Goal: Contribute content: Add original content to the website for others to see

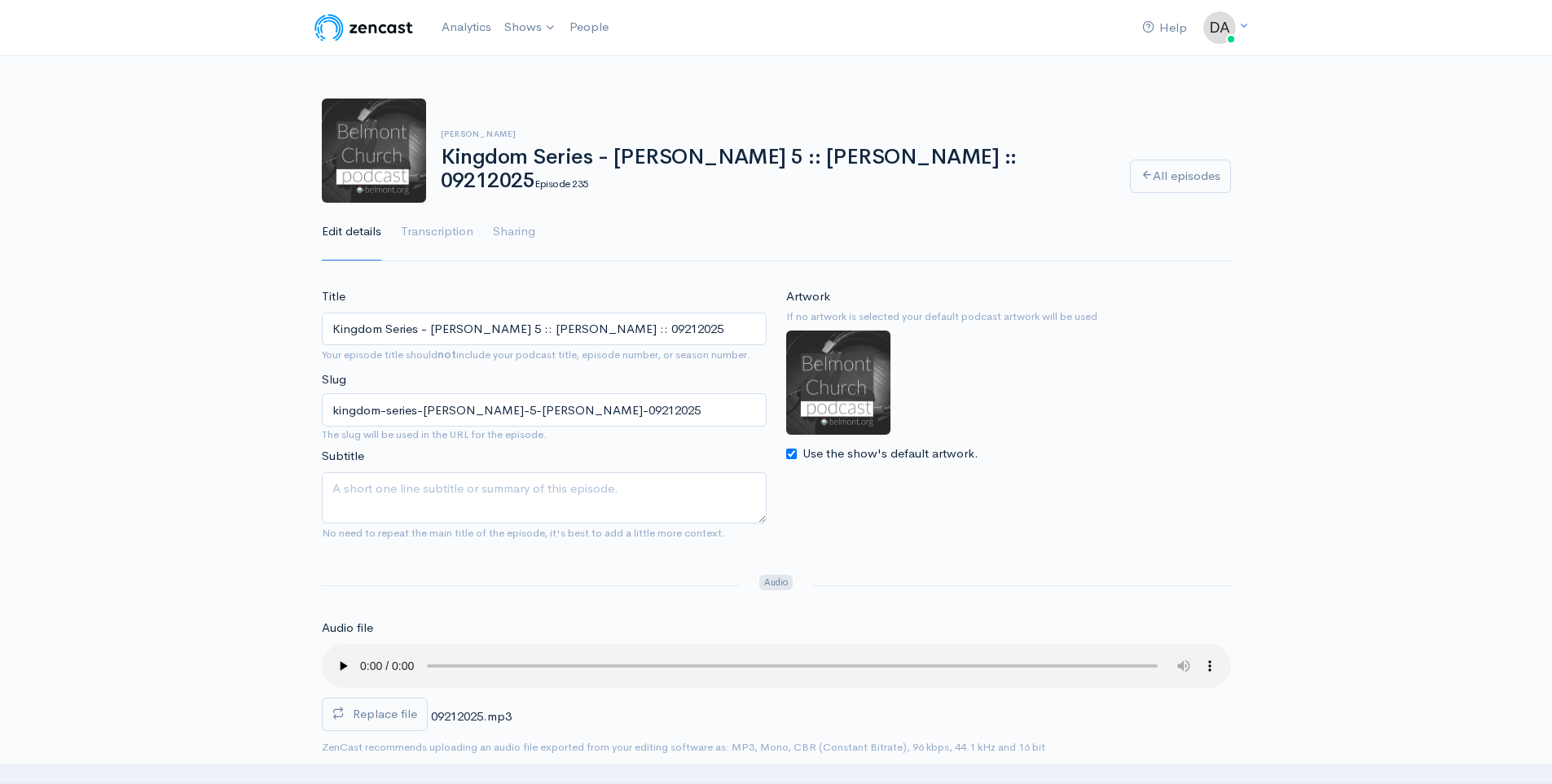
click at [546, 75] on link "[DEMOGRAPHIC_DATA]" at bounding box center [588, 67] width 179 height 28
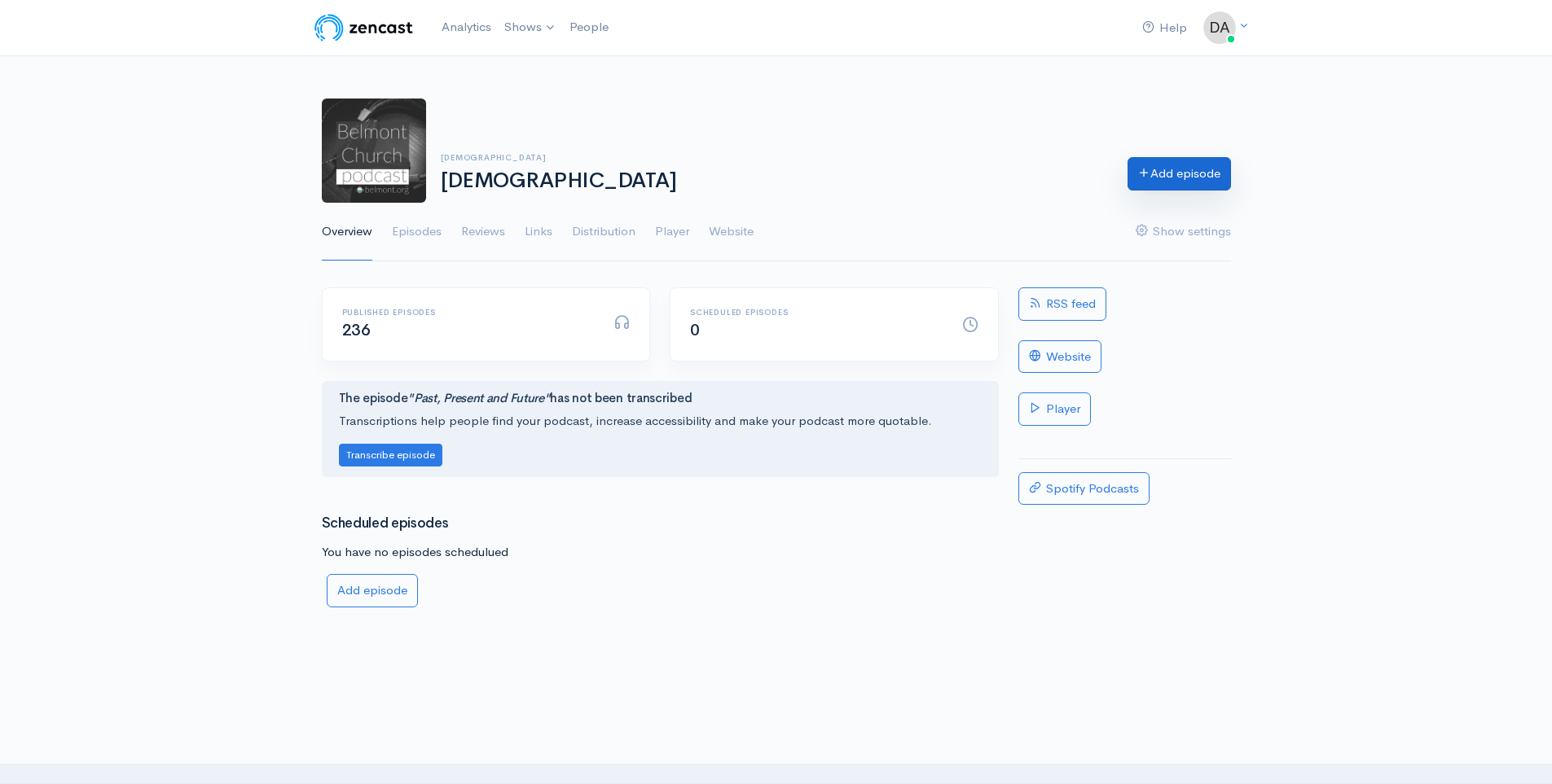
click at [1210, 174] on link "Add episode" at bounding box center [1178, 173] width 103 height 34
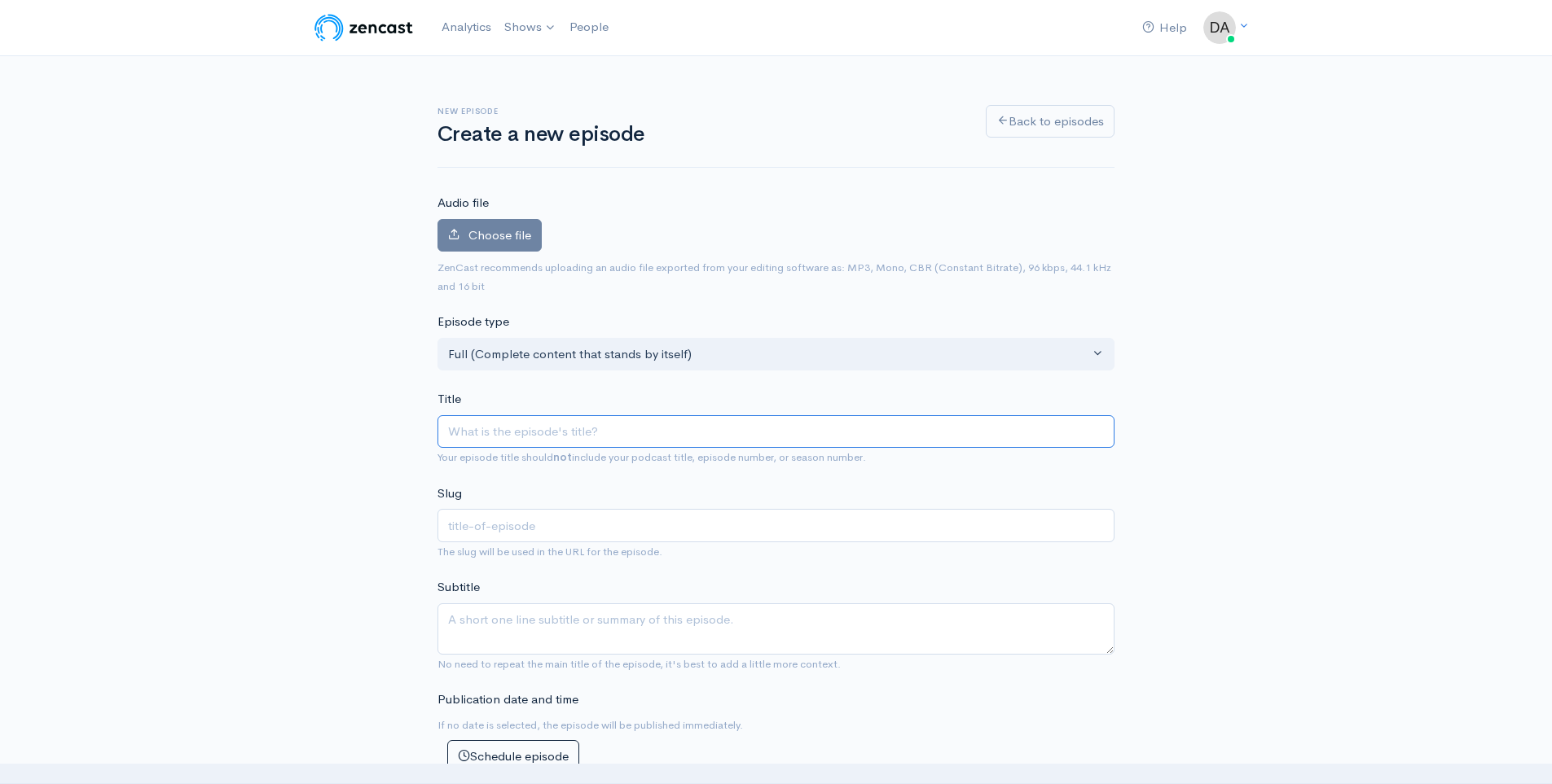
click at [543, 444] on input "Title" at bounding box center [776, 432] width 677 height 34
paste input "Kingdom Series - [PERSON_NAME] 5 :: [PERSON_NAME] :: 09212025"
click at [607, 433] on input "Kingdom Series - [PERSON_NAME] 5 :: [PERSON_NAME] :: 09212025" at bounding box center [776, 432] width 677 height 34
type input "Kingdom Series - Matthew :: Steve Allen :: 09212025"
type input "kingdom-series-matthew-steve-allen-09212025"
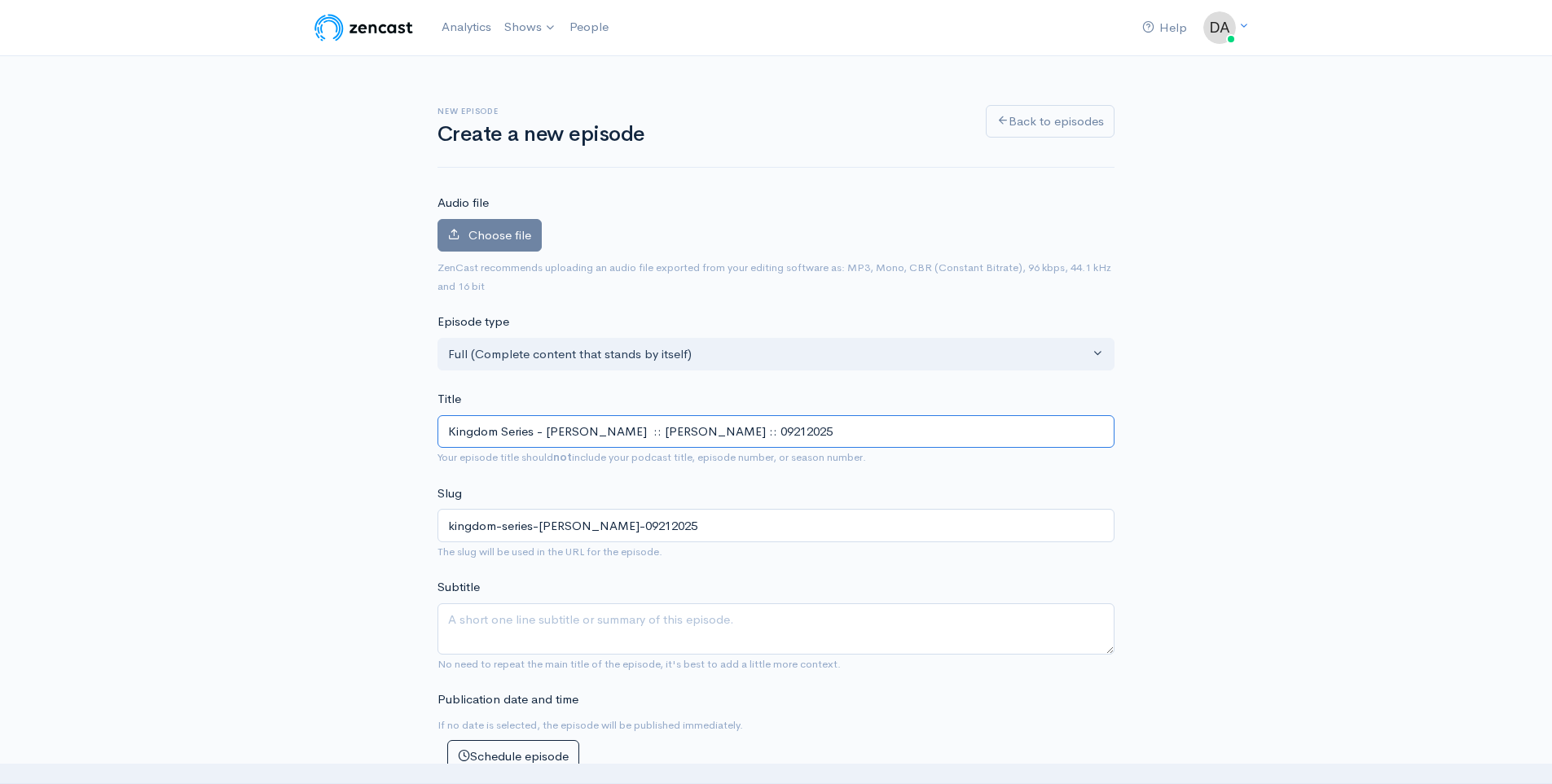
type input "Kingdom Series - Matthew 6 :: Steve Allen :: 09212025"
type input "kingdom-series-matthew-6-steve-allen-09212025"
click at [728, 428] on input "Kingdom Series - Matthew 6 :: Steve Allen :: 09212025" at bounding box center [776, 432] width 677 height 34
type input "Kingdom Series - Matthew 6 :: Steve Allen :: 0921025"
type input "kingdom-series-matthew-6-steve-allen-0921025"
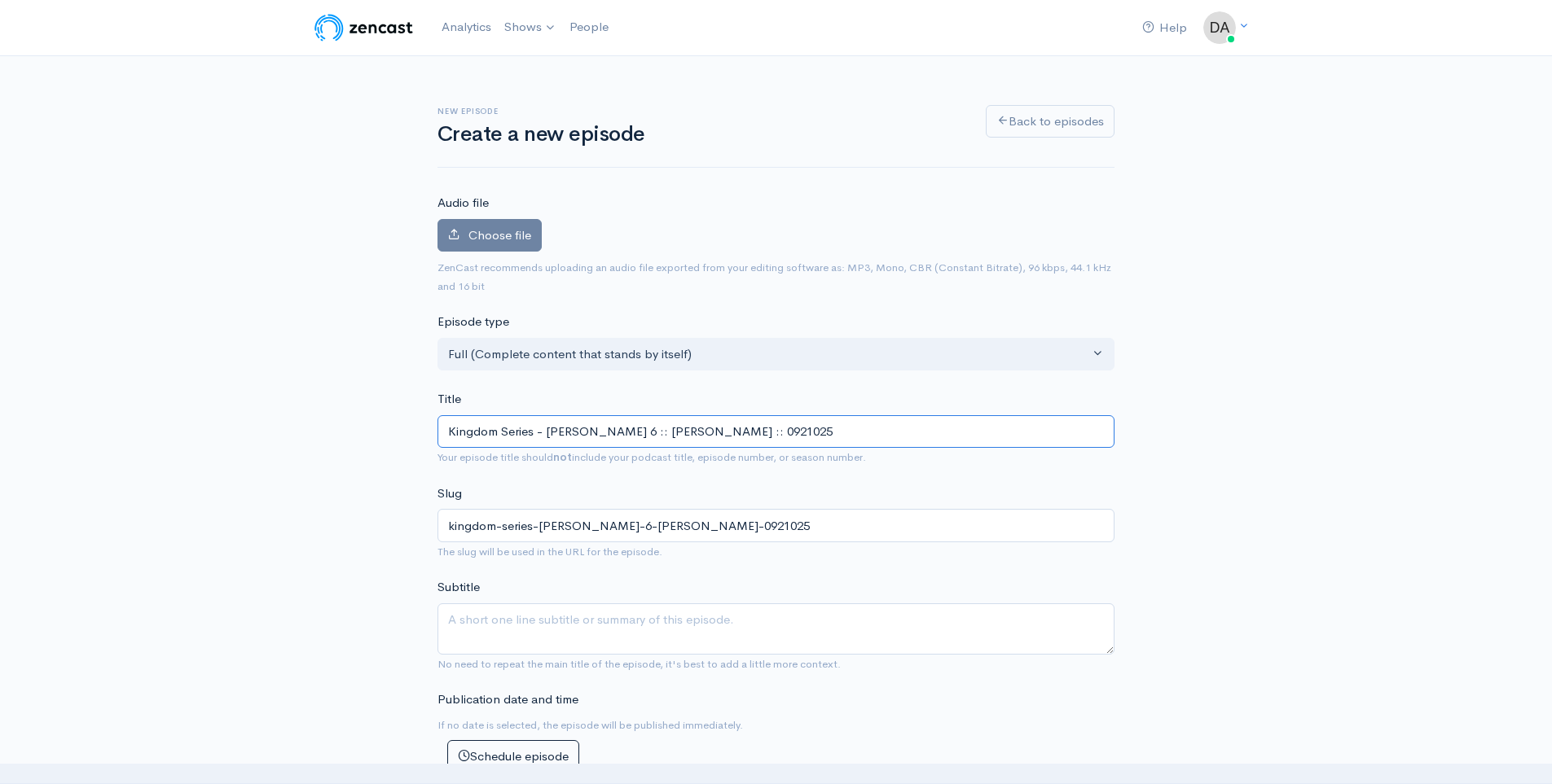
type input "Kingdom Series - Matthew 6 :: Steve Allen :: 092025"
type input "kingdom-series-matthew-6-steve-allen-092025"
type input "Kingdom Series - Matthew 6 :: Steve Allen :: 0928025"
type input "kingdom-series-matthew-6-steve-allen-0928025"
type input "Kingdom Series - [PERSON_NAME] 6 :: [PERSON_NAME] :: 09282025"
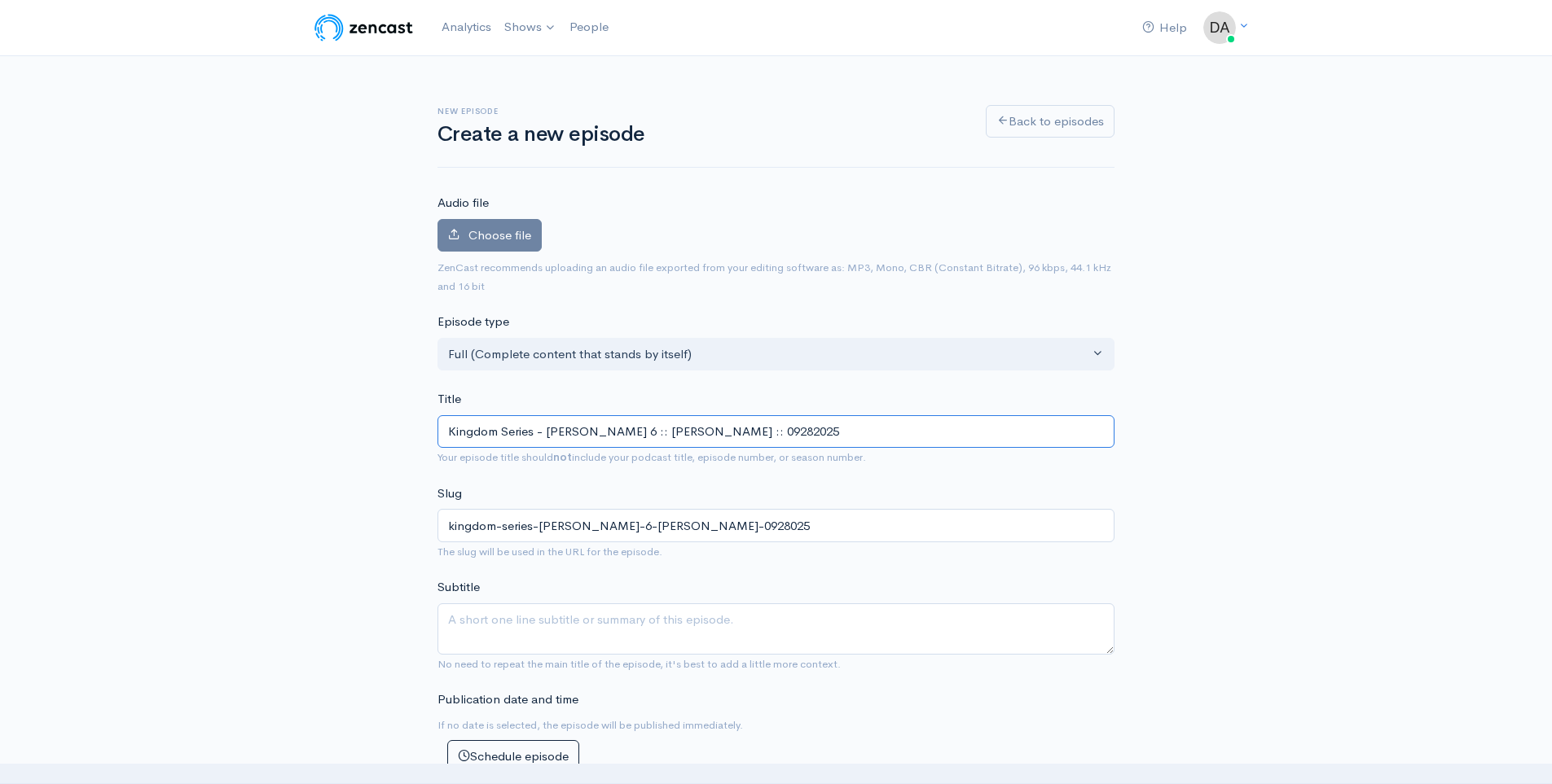
type input "kingdom-series-[PERSON_NAME]-6-[PERSON_NAME]-09282025"
type input "Kingdom Series - [PERSON_NAME] 6 :: [PERSON_NAME] :: 09282025"
click at [520, 225] on label "Choose file" at bounding box center [490, 235] width 104 height 34
click at [0, 0] on input "Choose file" at bounding box center [0, 0] width 0 height 0
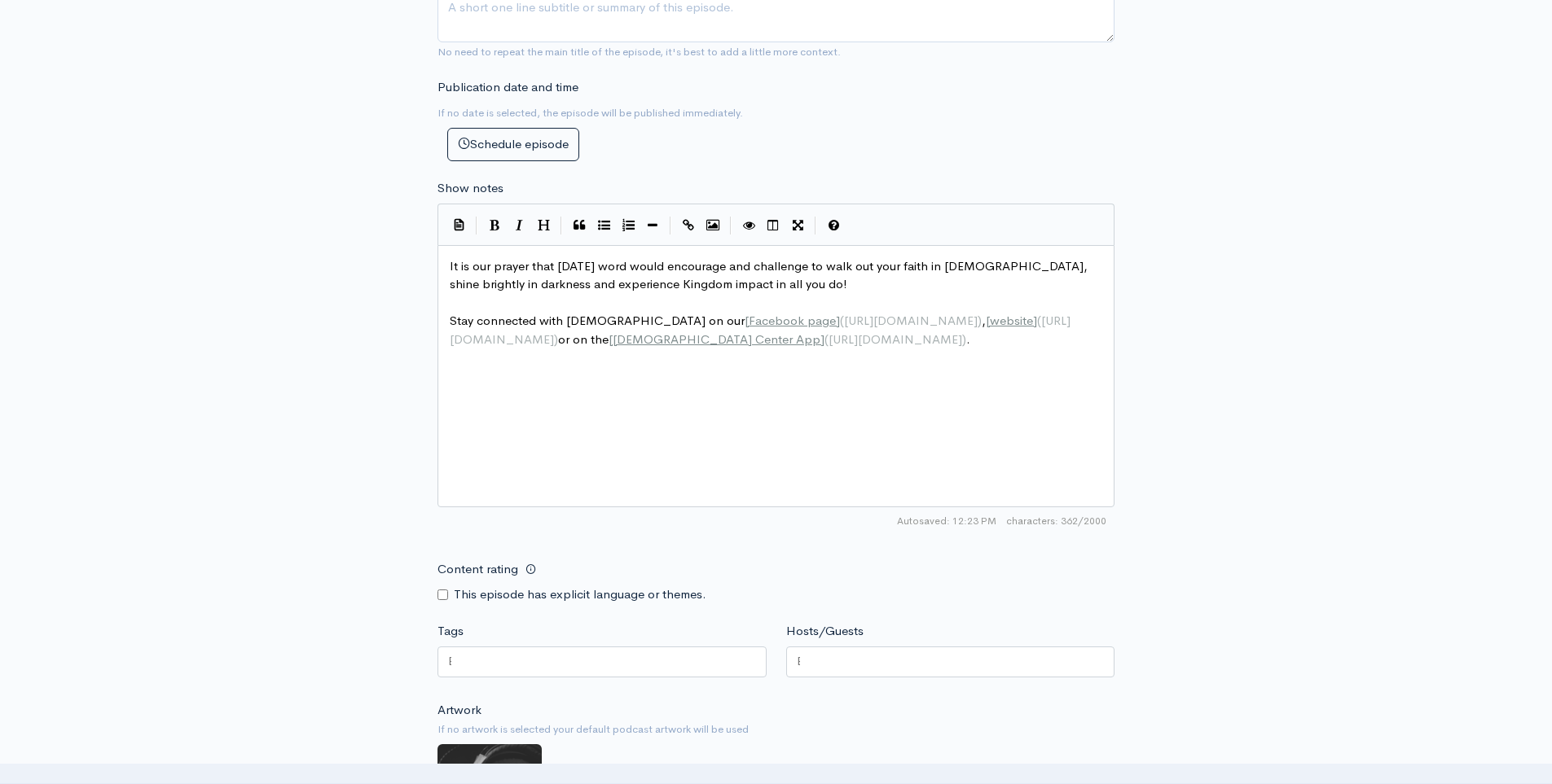
scroll to position [896, 0]
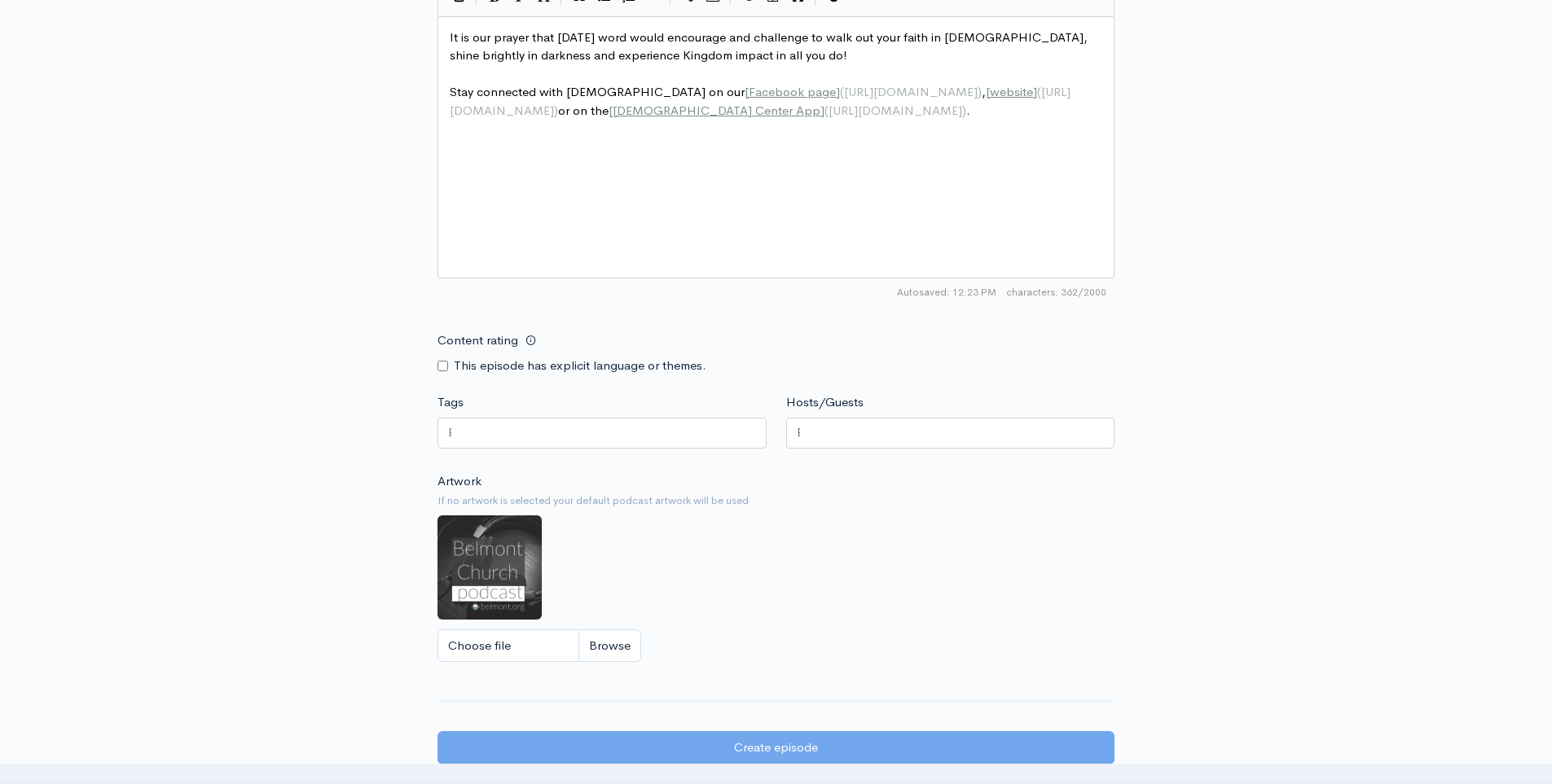
click at [457, 402] on label "Tags" at bounding box center [450, 402] width 26 height 19
click at [451, 424] on input "Tags" at bounding box center [450, 433] width 4 height 19
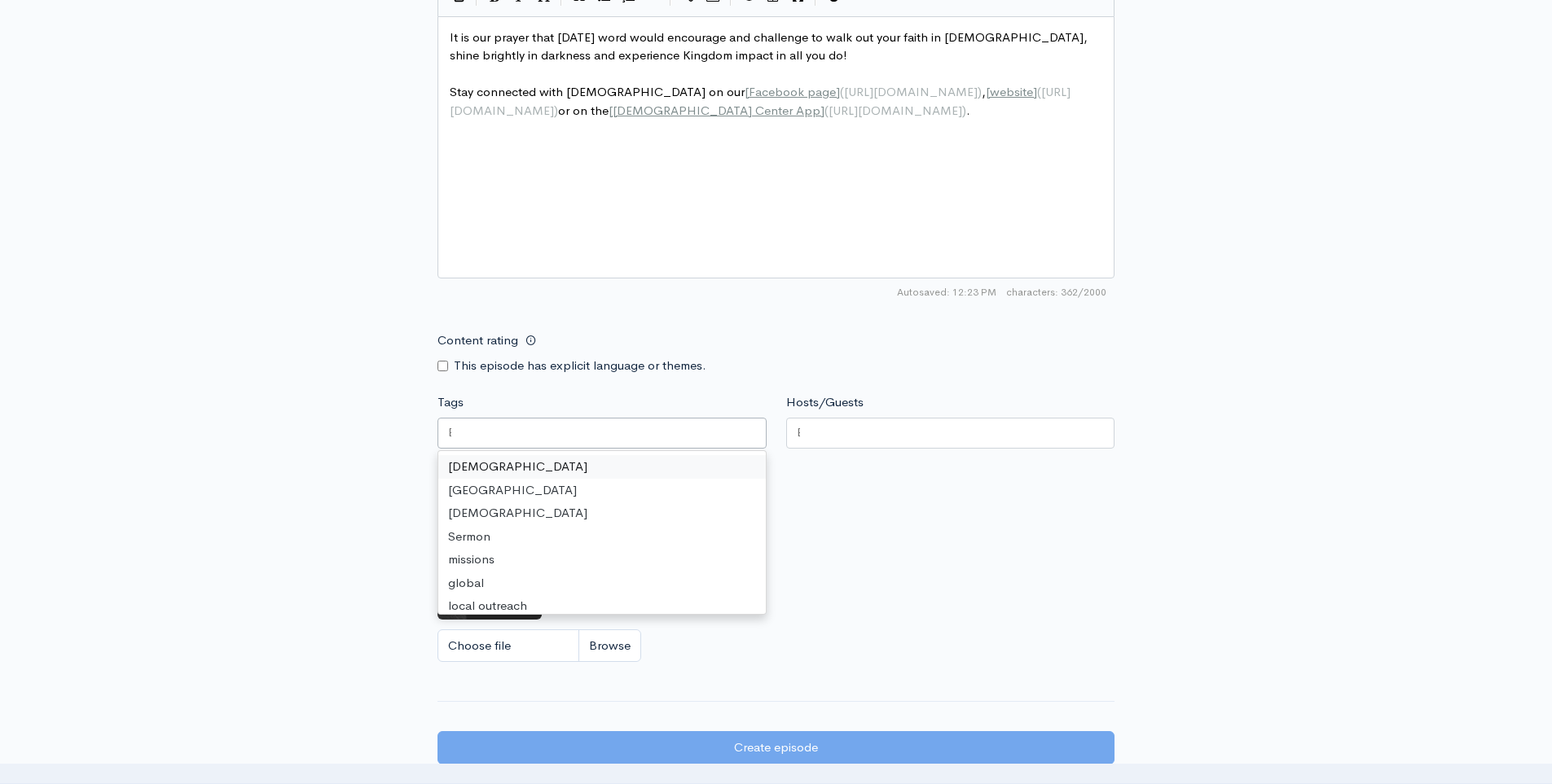
click at [454, 424] on div at bounding box center [602, 433] width 329 height 31
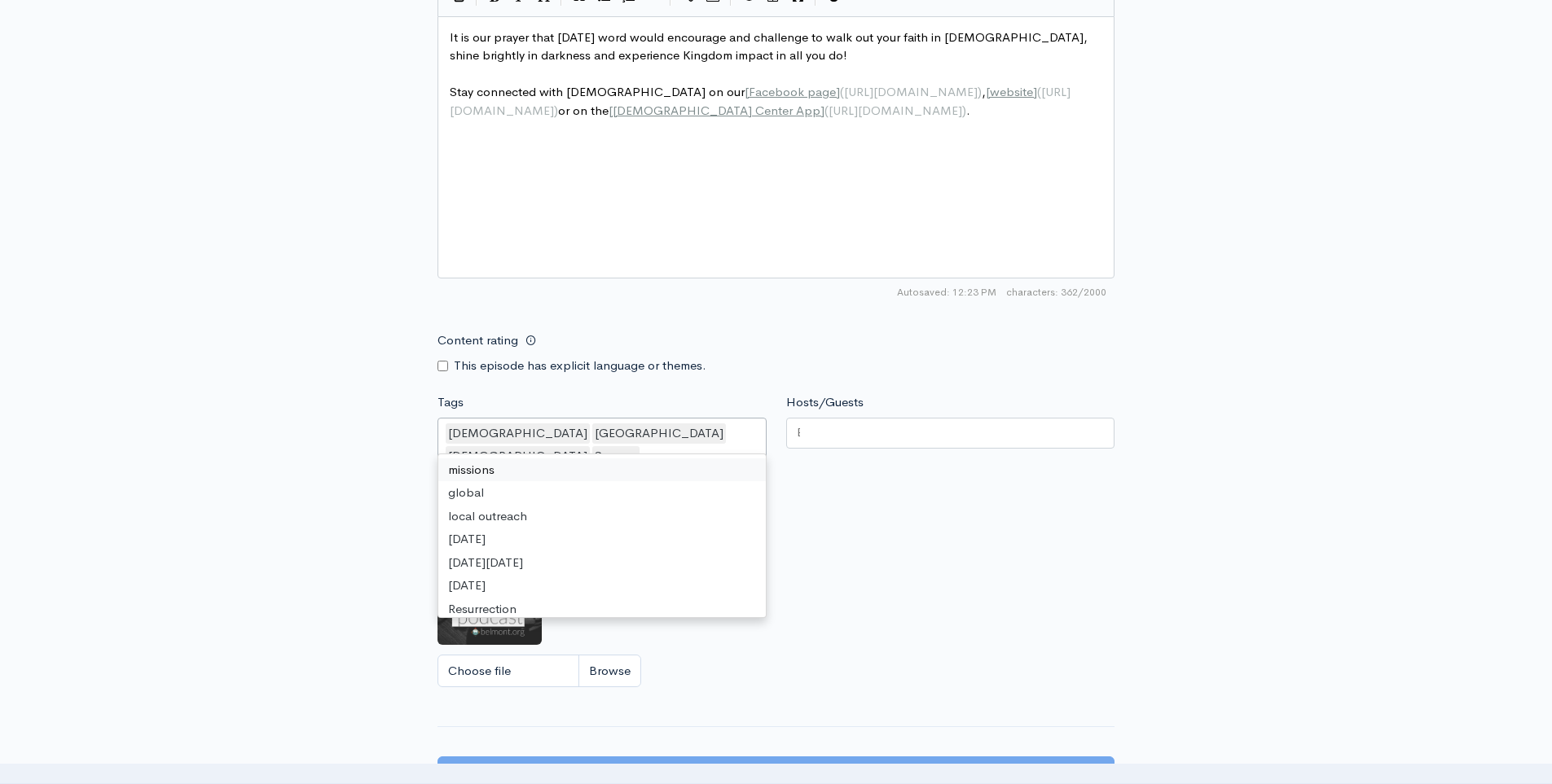
click at [826, 442] on div at bounding box center [950, 433] width 329 height 31
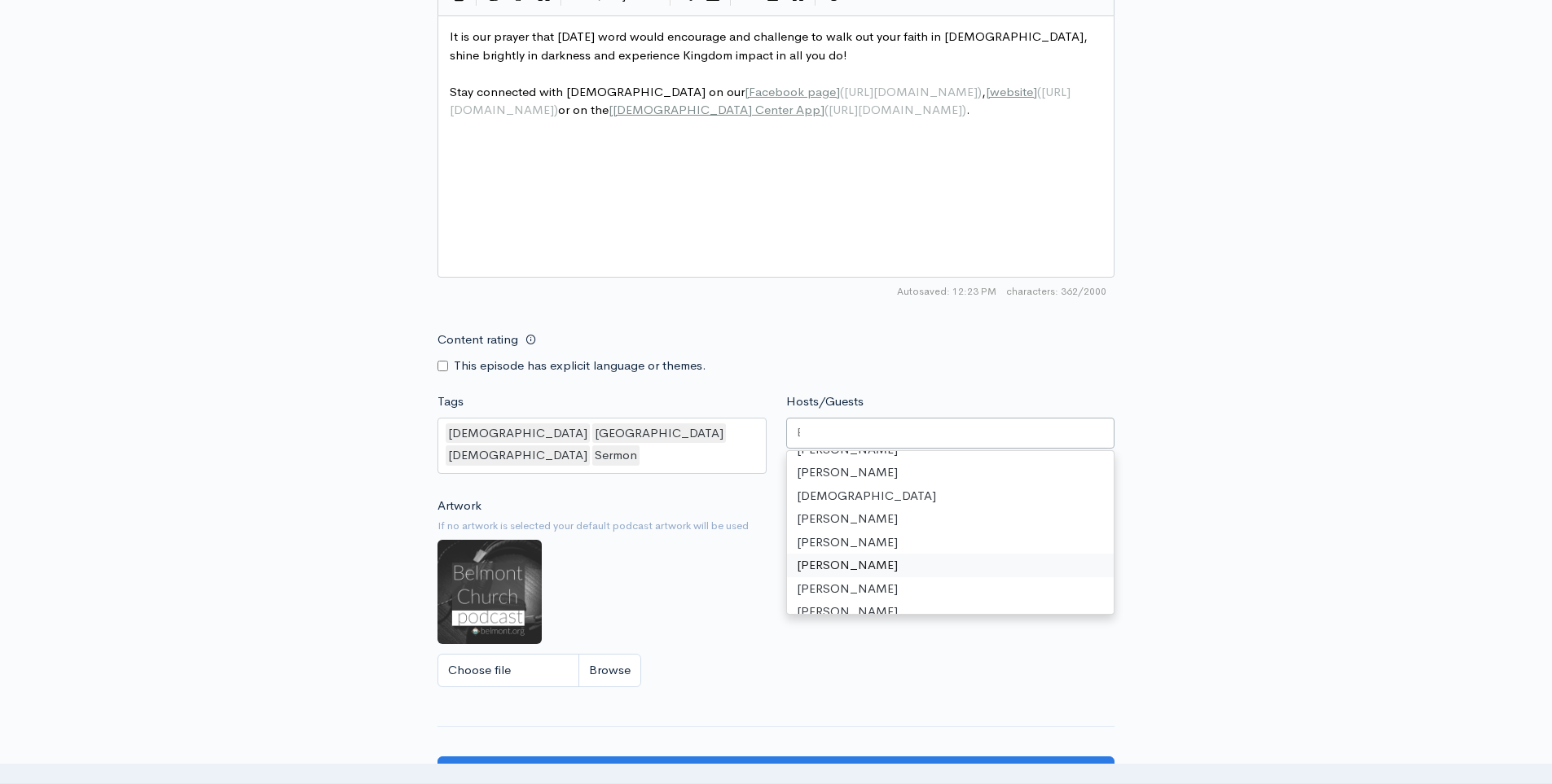
scroll to position [0, 0]
type input "ste"
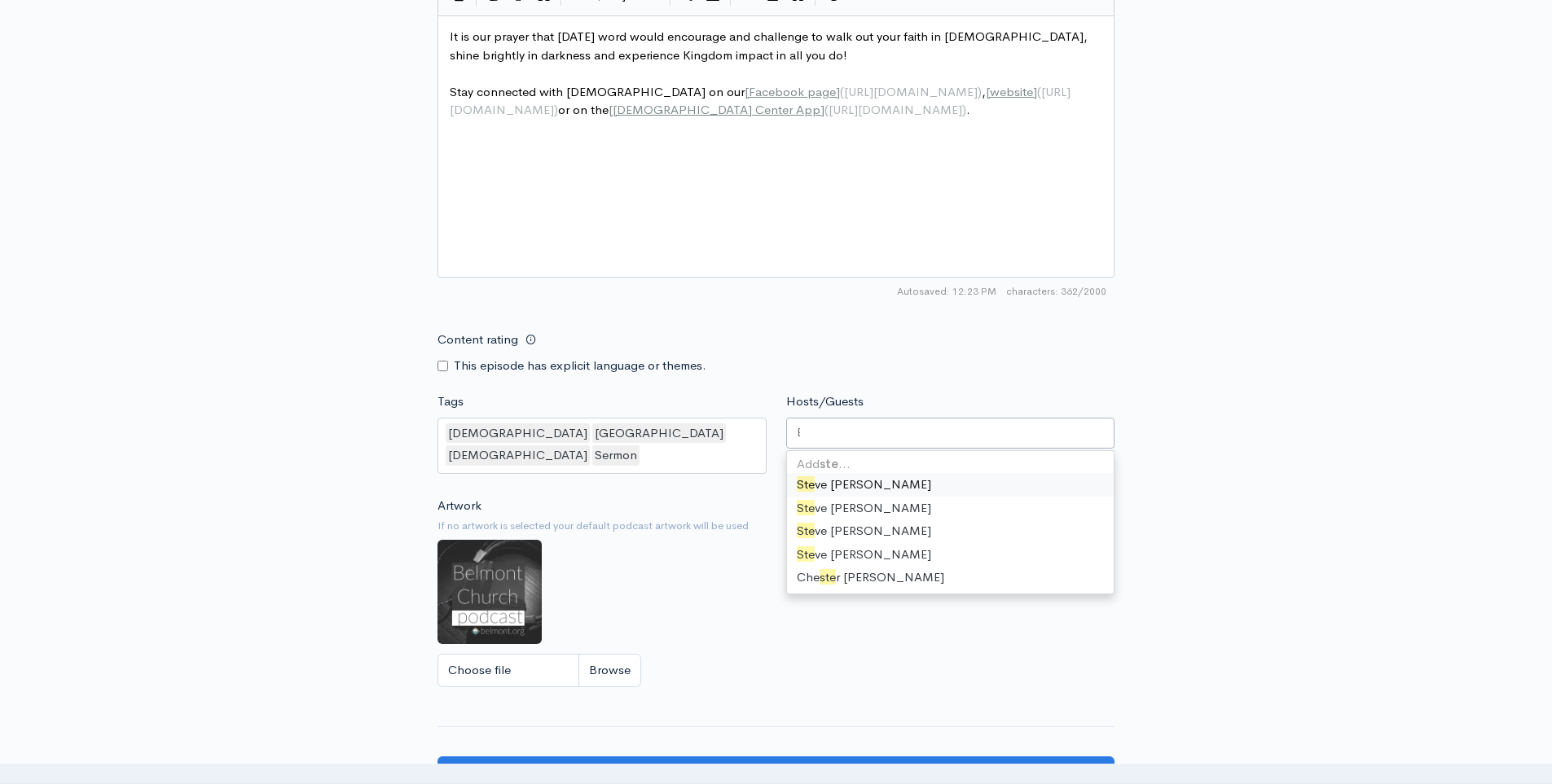
scroll to position [708, 0]
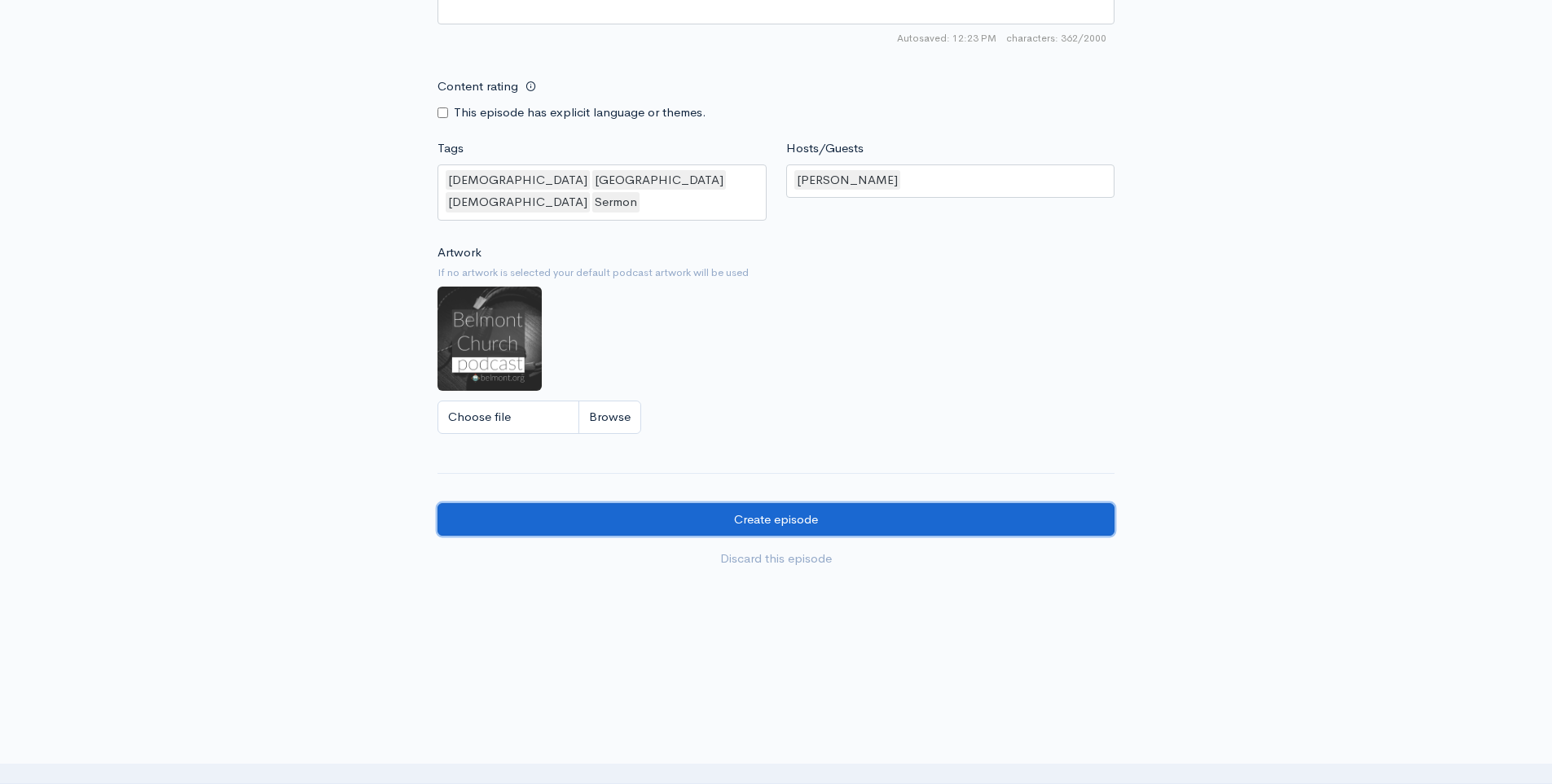
click at [692, 505] on input "Create episode" at bounding box center [776, 520] width 677 height 34
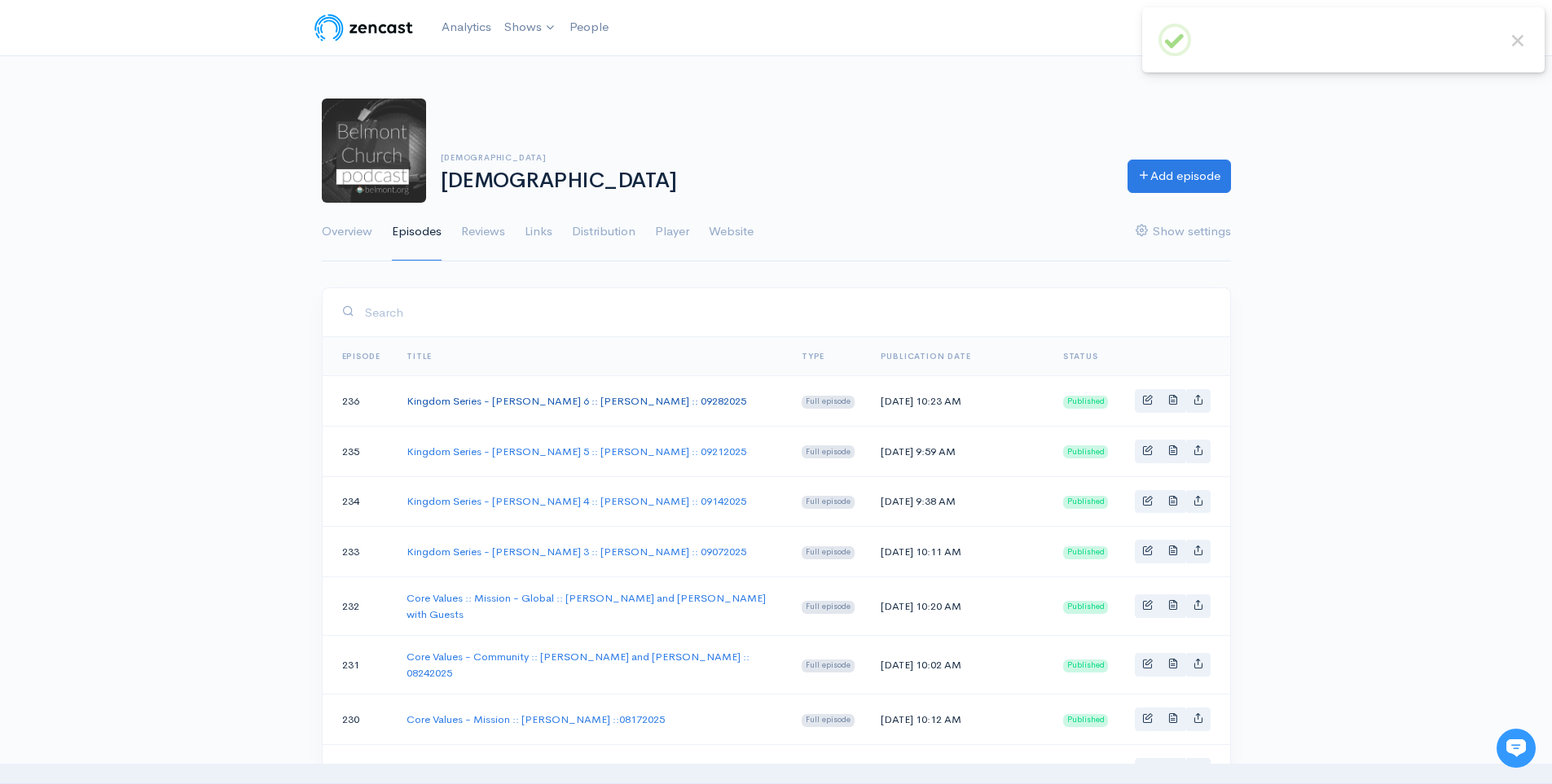
click at [591, 398] on link "Kingdom Series - [PERSON_NAME] 6 :: [PERSON_NAME] :: 09282025" at bounding box center [576, 400] width 340 height 14
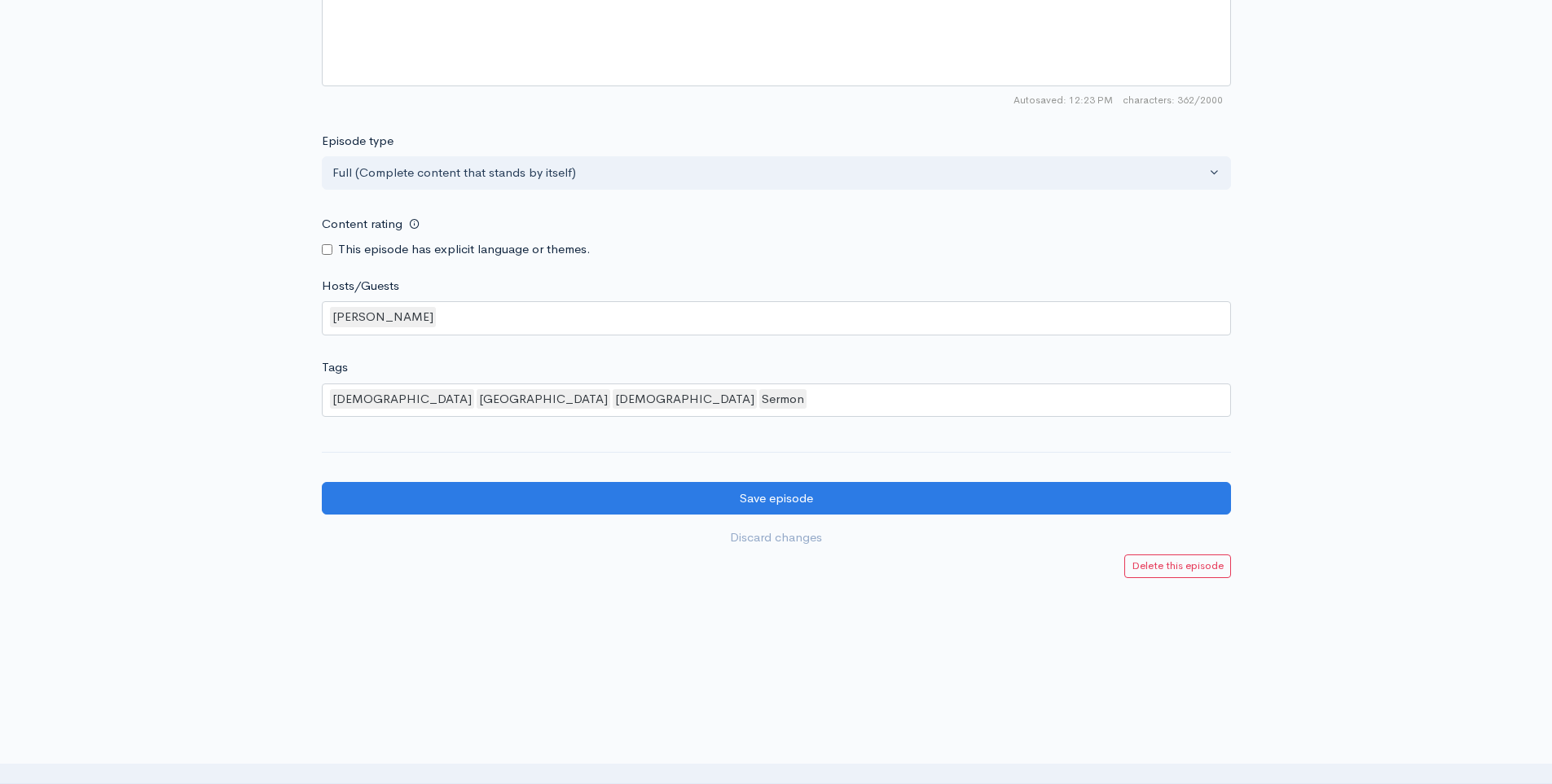
scroll to position [1218, 0]
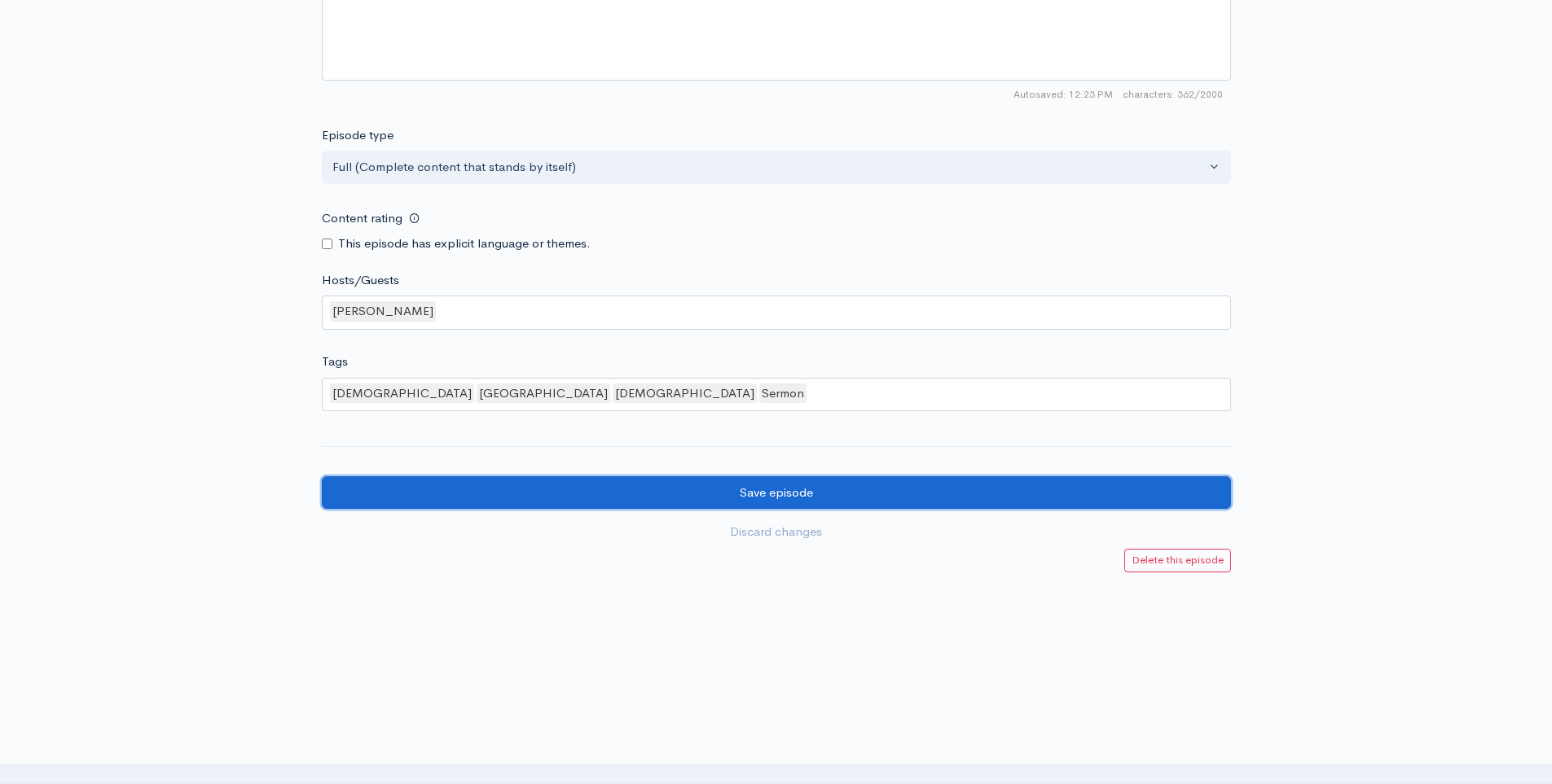
click at [885, 498] on input "Save episode" at bounding box center [776, 493] width 909 height 34
